Goal: Information Seeking & Learning: Learn about a topic

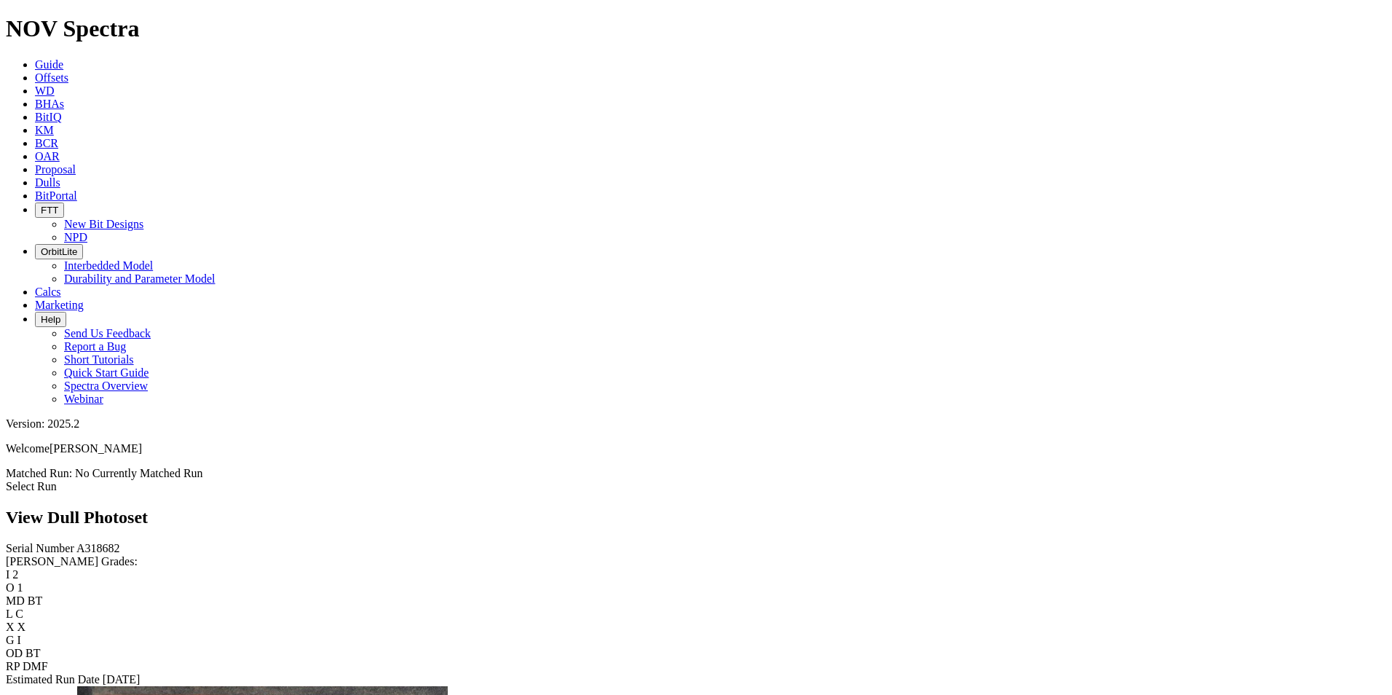
scroll to position [1529, 0]
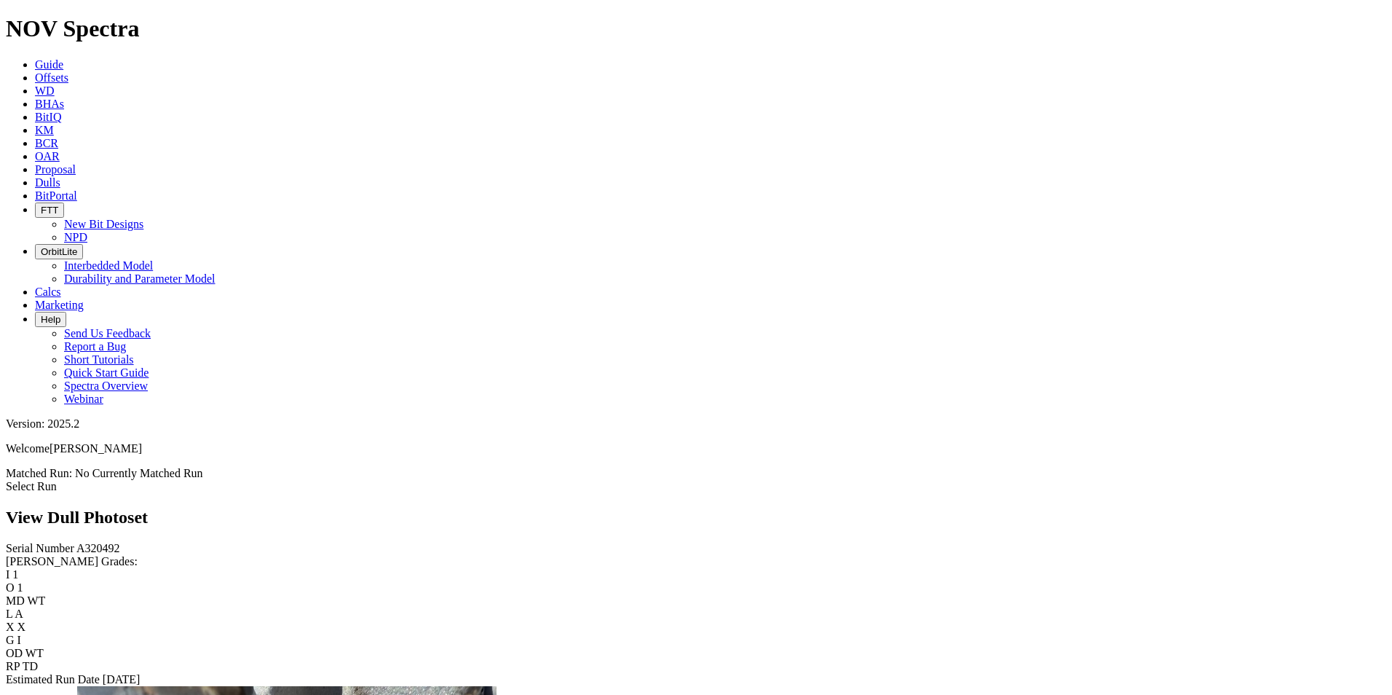
scroll to position [1092, 0]
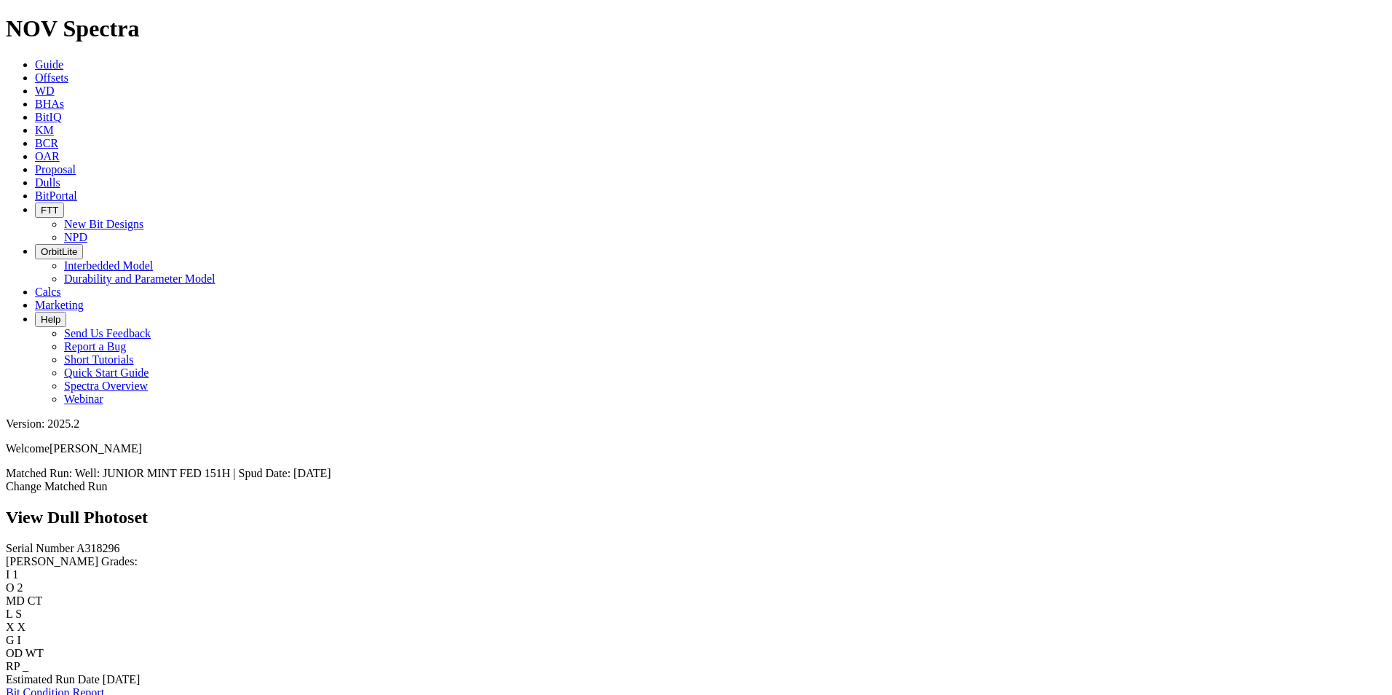
scroll to position [1602, 0]
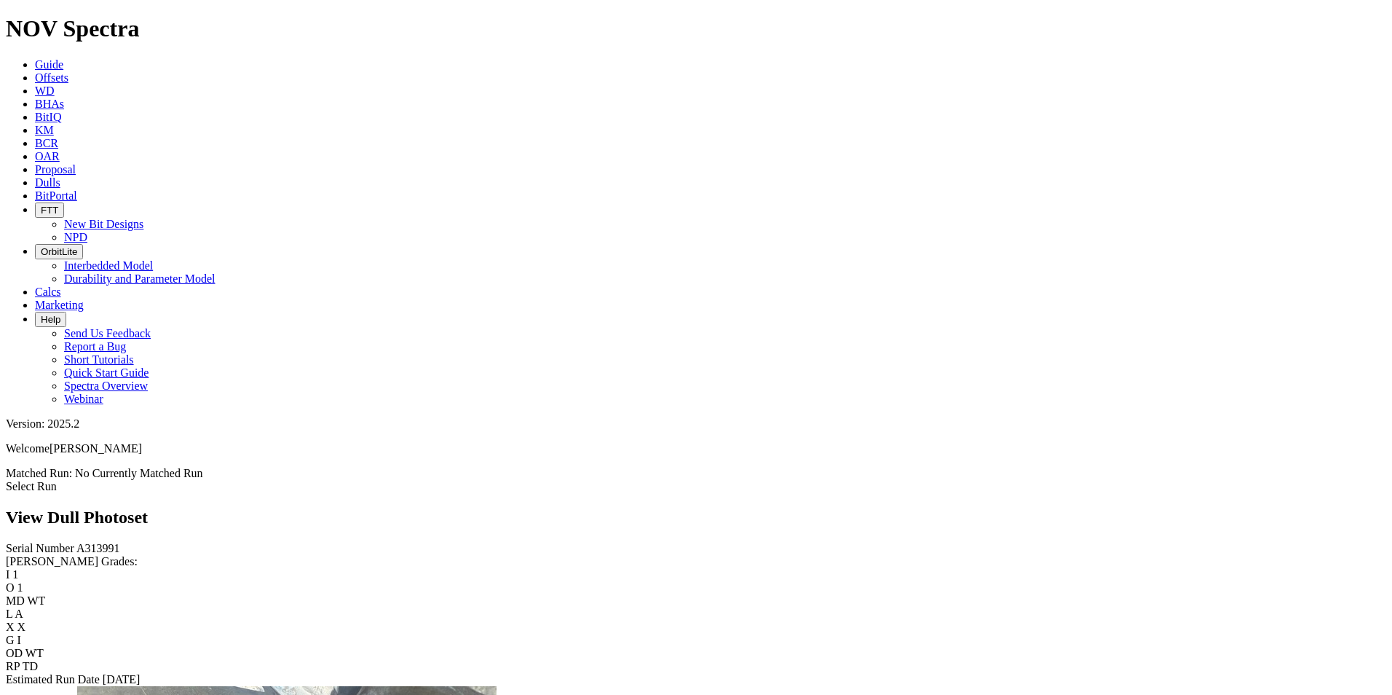
scroll to position [1602, 0]
